Goal: Understand process/instructions: Learn about a topic

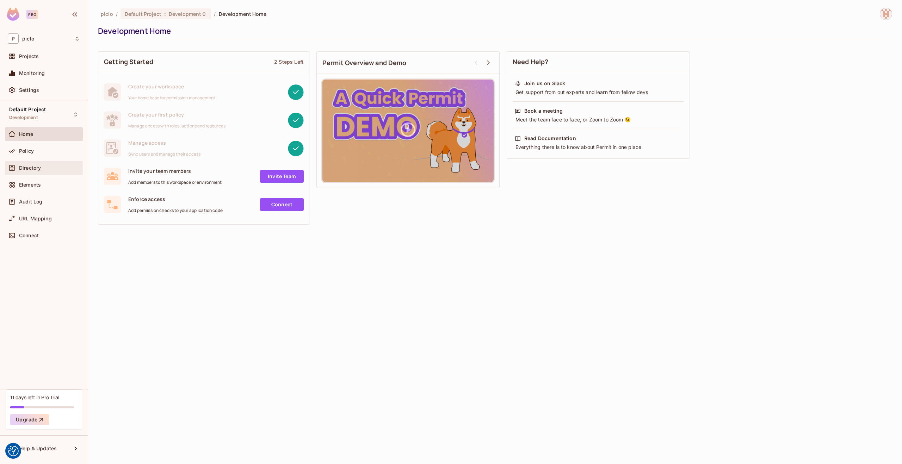
click at [31, 166] on span "Directory" at bounding box center [30, 168] width 22 height 6
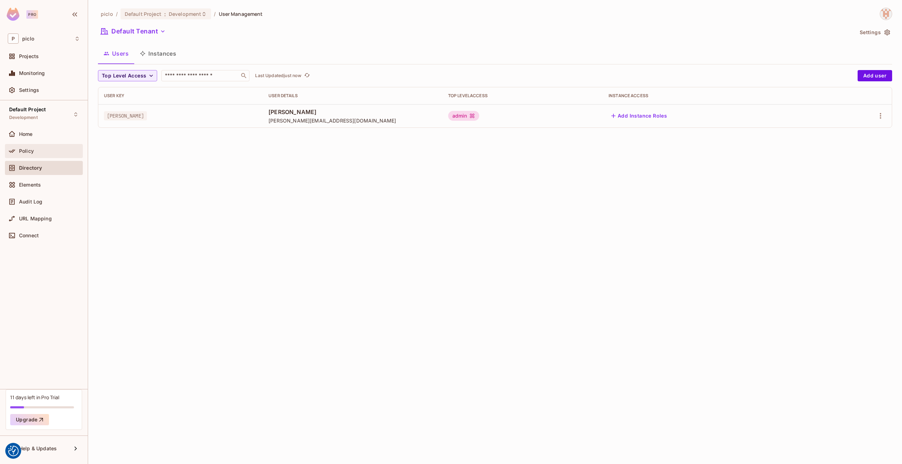
click at [29, 153] on span "Policy" at bounding box center [26, 151] width 15 height 6
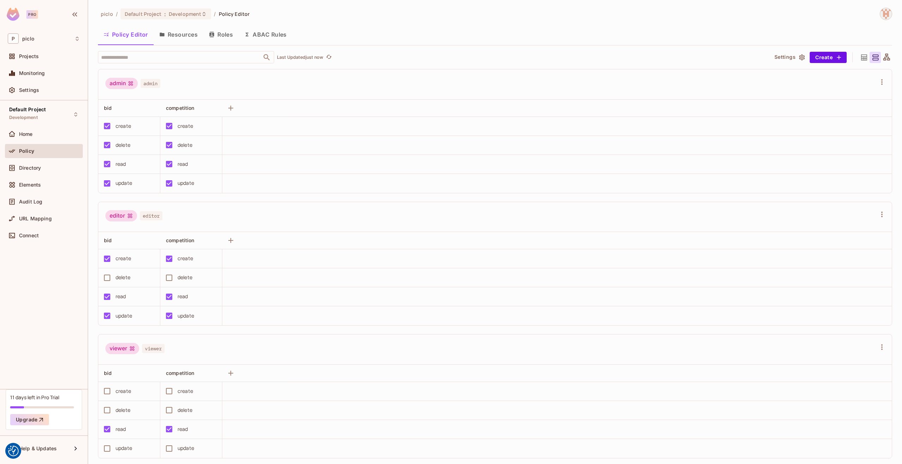
click at [173, 41] on button "Resources" at bounding box center [179, 35] width 50 height 18
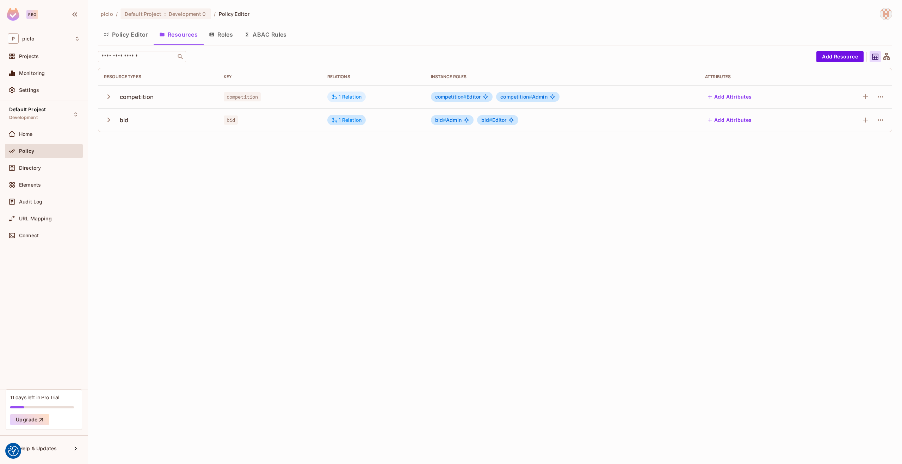
click at [350, 98] on div "1 Relation" at bounding box center [346, 97] width 30 height 6
click at [522, 213] on div at bounding box center [451, 232] width 902 height 464
click at [471, 96] on span "competition # Editor" at bounding box center [458, 97] width 46 height 6
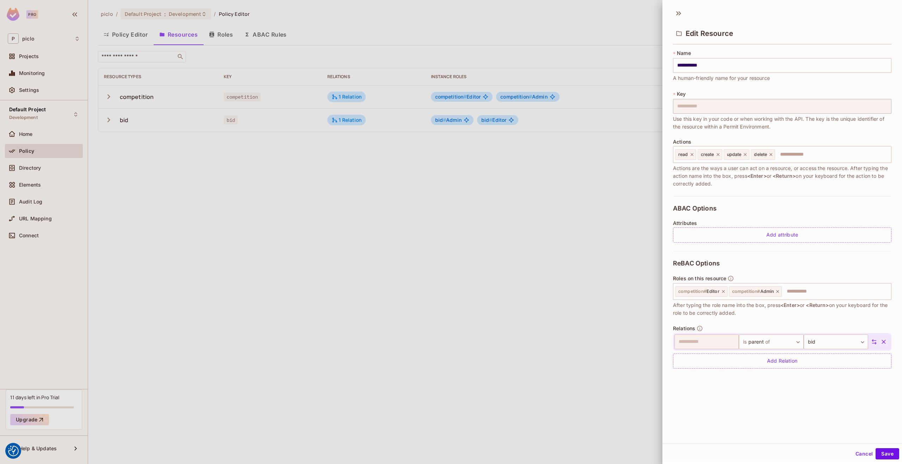
click at [522, 87] on div at bounding box center [451, 232] width 902 height 464
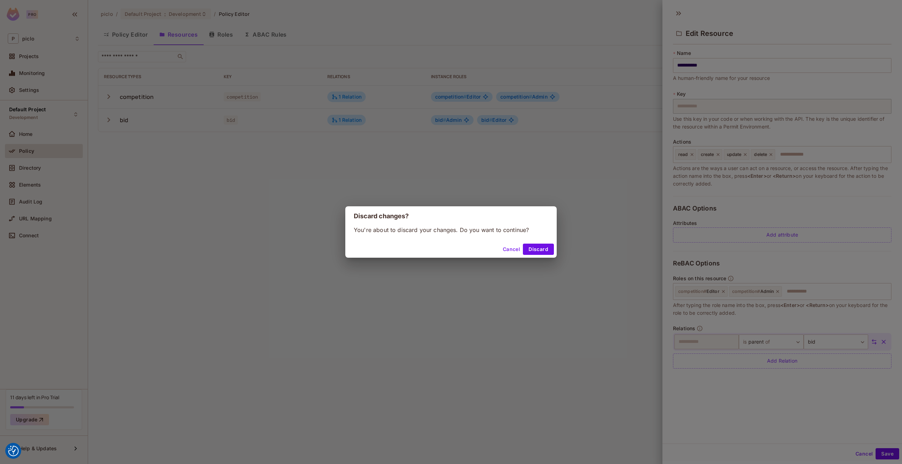
click at [525, 97] on div "Discard changes? You're about to discard your changes. Do you want to continue?…" at bounding box center [451, 232] width 902 height 464
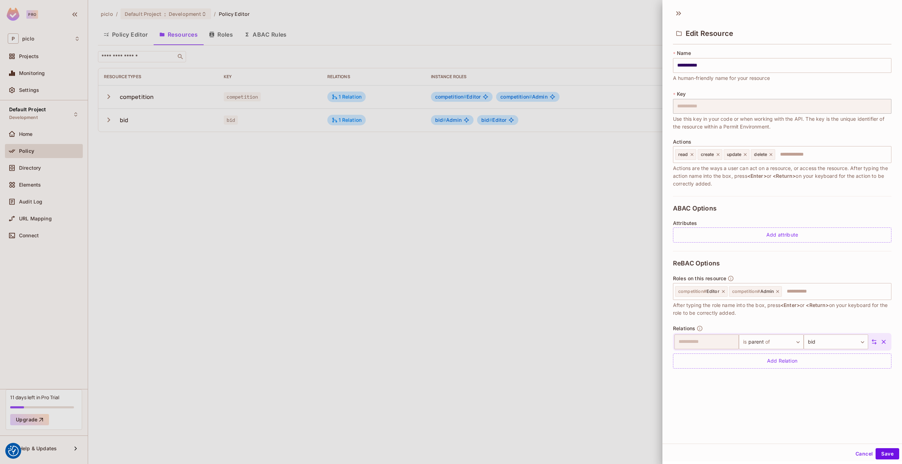
click at [869, 452] on button "Cancel" at bounding box center [863, 453] width 23 height 11
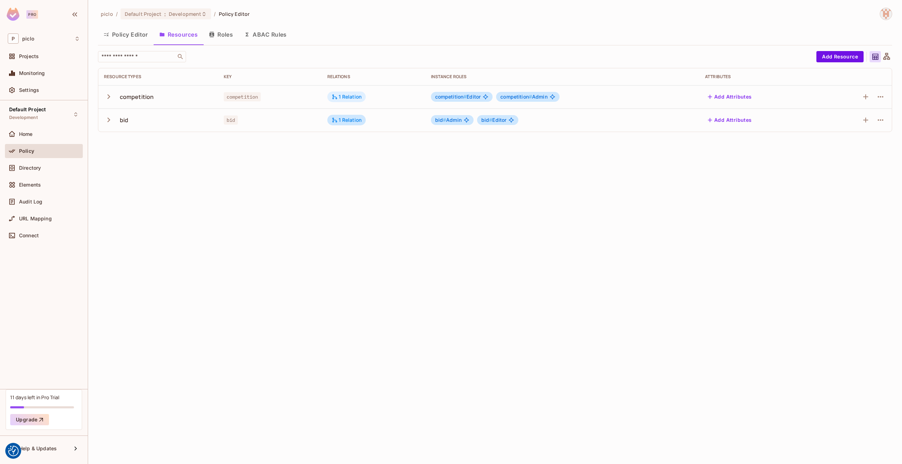
click at [349, 96] on div "1 Relation" at bounding box center [346, 97] width 30 height 6
click at [352, 139] on button "Edit Relations" at bounding box center [357, 139] width 45 height 11
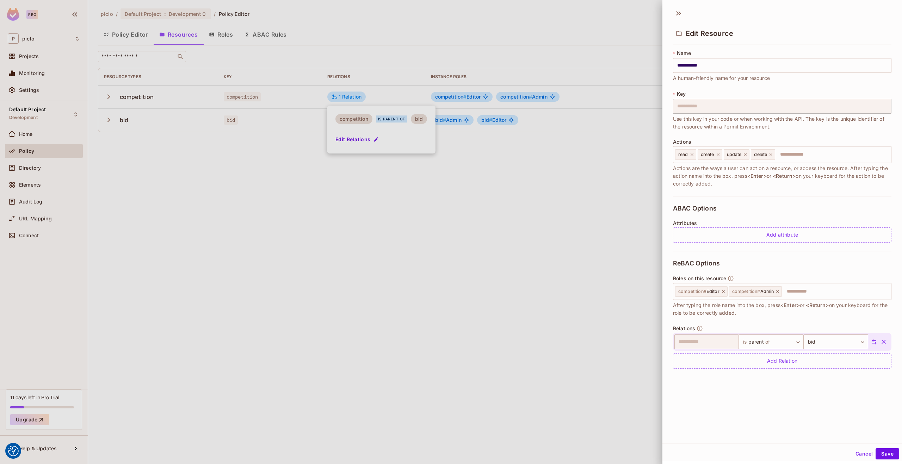
click at [425, 197] on div at bounding box center [451, 232] width 902 height 464
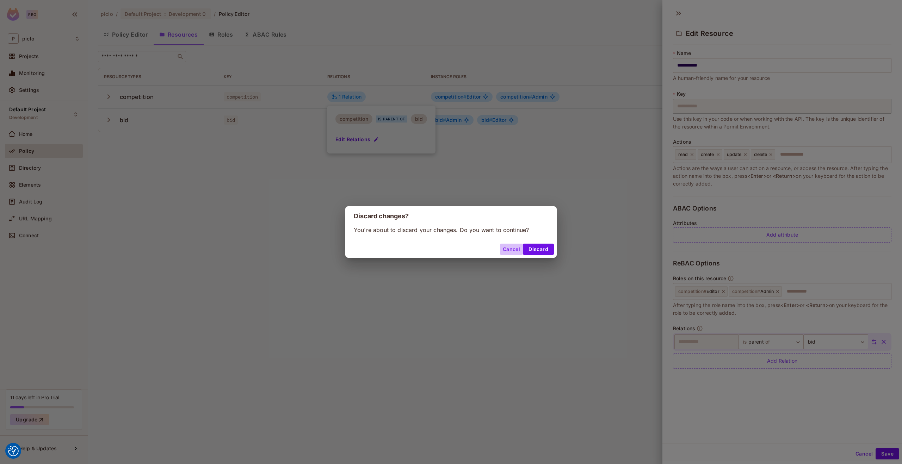
click at [511, 248] on button "Cancel" at bounding box center [511, 249] width 23 height 11
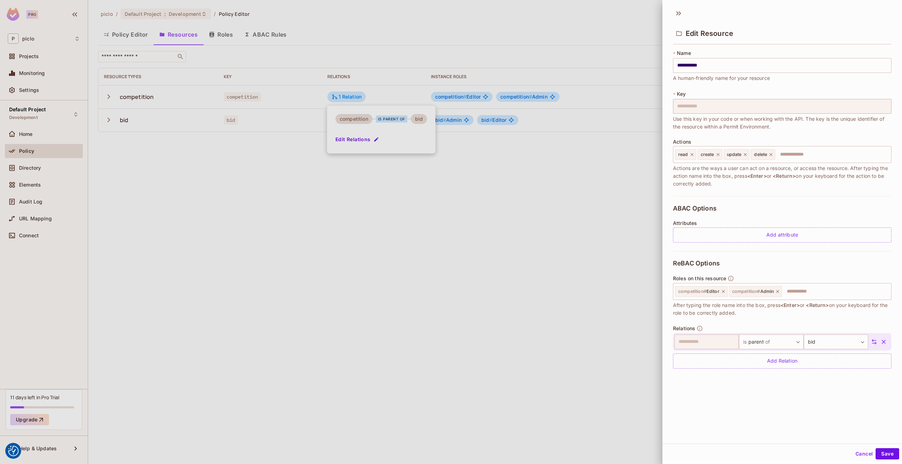
click at [861, 450] on button "Cancel" at bounding box center [863, 453] width 23 height 11
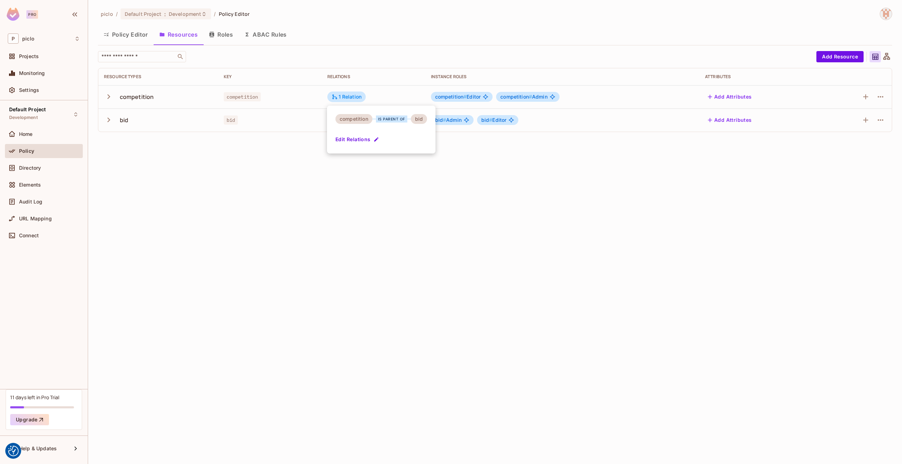
click at [670, 232] on div at bounding box center [451, 232] width 902 height 464
click at [234, 36] on button "Roles" at bounding box center [220, 35] width 35 height 18
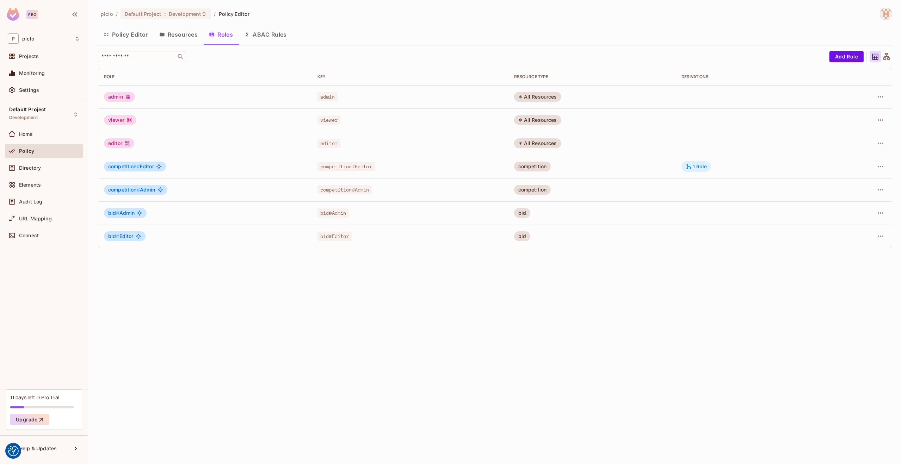
click at [695, 169] on div "1 Role" at bounding box center [695, 166] width 21 height 6
click at [430, 229] on div at bounding box center [451, 232] width 902 height 464
click at [124, 211] on span "bid # Admin" at bounding box center [121, 213] width 26 height 6
click at [118, 221] on td "bid # Admin" at bounding box center [204, 212] width 213 height 23
